Goal: Information Seeking & Learning: Learn about a topic

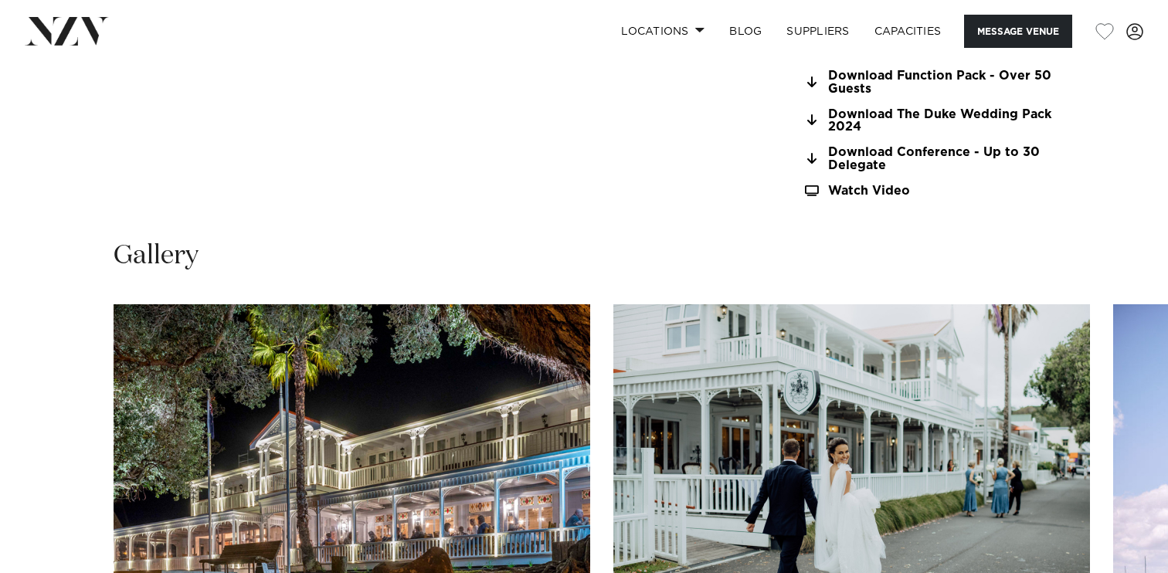
scroll to position [1610, 0]
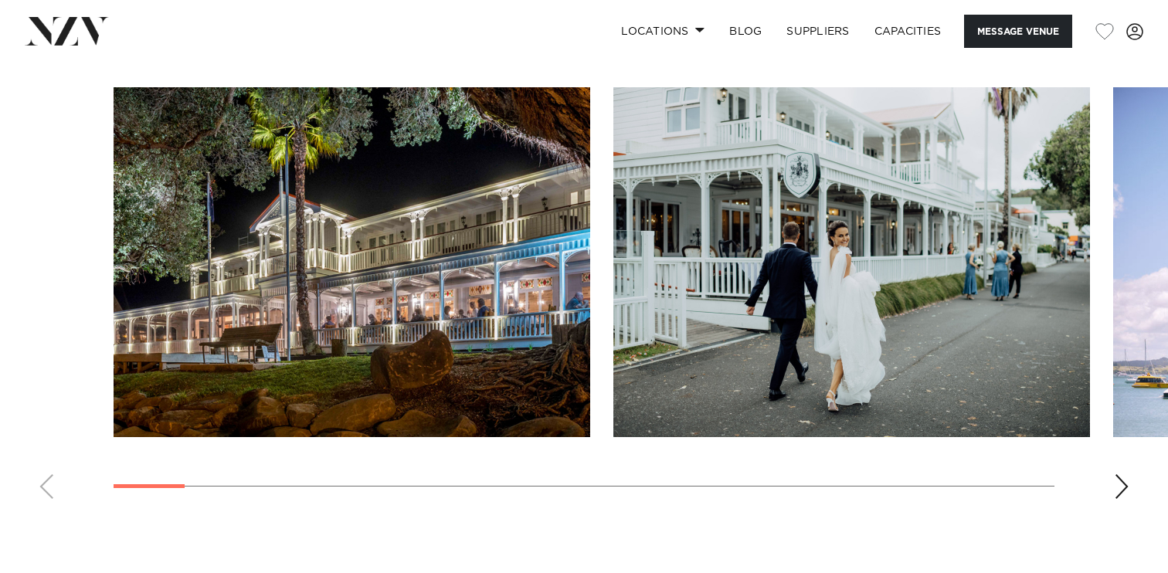
click at [526, 287] on img "1 / 25" at bounding box center [352, 262] width 477 height 350
